Goal: Communication & Community: Answer question/provide support

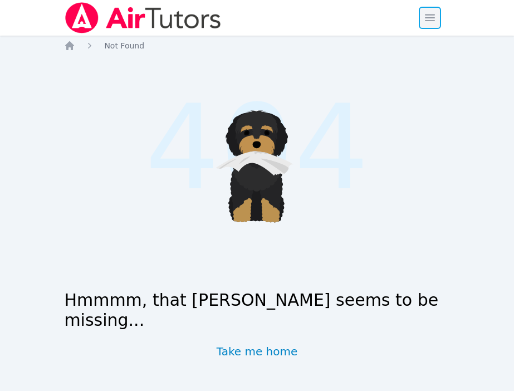
click at [437, 19] on span "button" at bounding box center [429, 18] width 24 height 24
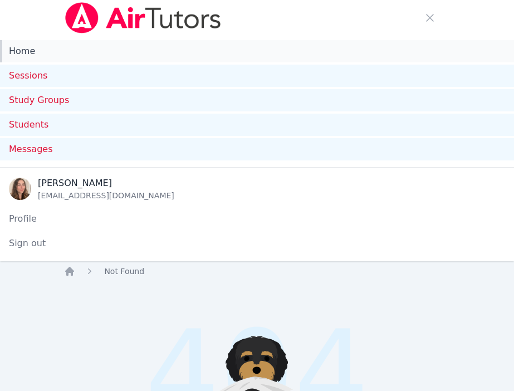
click at [127, 58] on link "Home" at bounding box center [257, 51] width 514 height 22
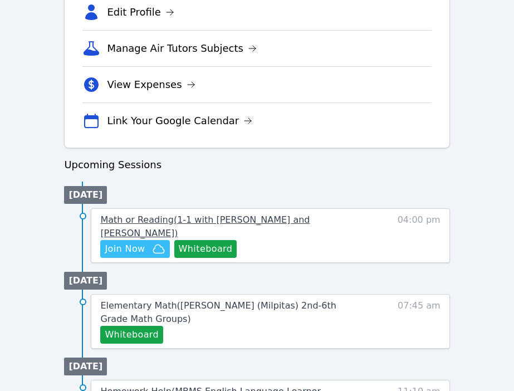
scroll to position [650, 0]
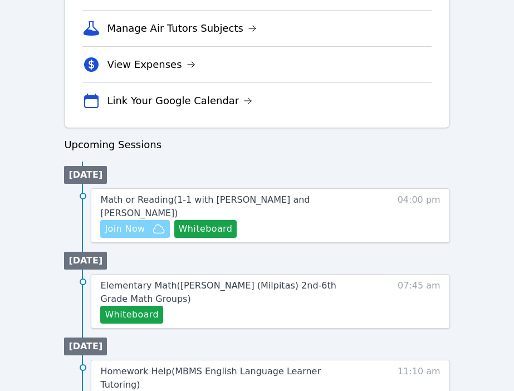
click at [138, 227] on span "Join Now" at bounding box center [125, 228] width 40 height 13
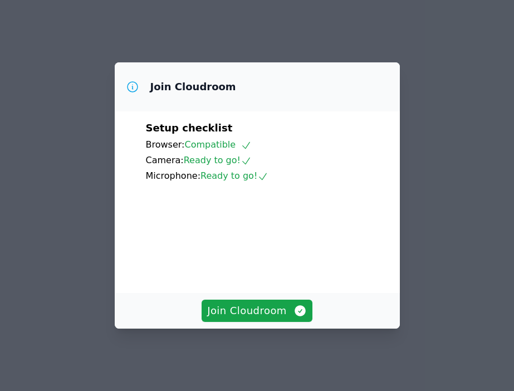
click at [278, 275] on video at bounding box center [229, 232] width 167 height 83
click at [272, 314] on span "Join Cloudroom" at bounding box center [257, 311] width 100 height 16
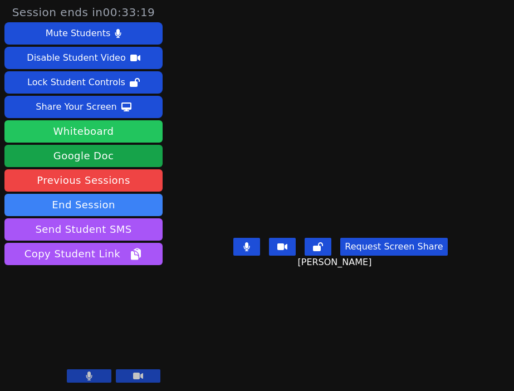
click at [97, 130] on button "Whiteboard" at bounding box center [83, 131] width 158 height 22
